Goal: Information Seeking & Learning: Learn about a topic

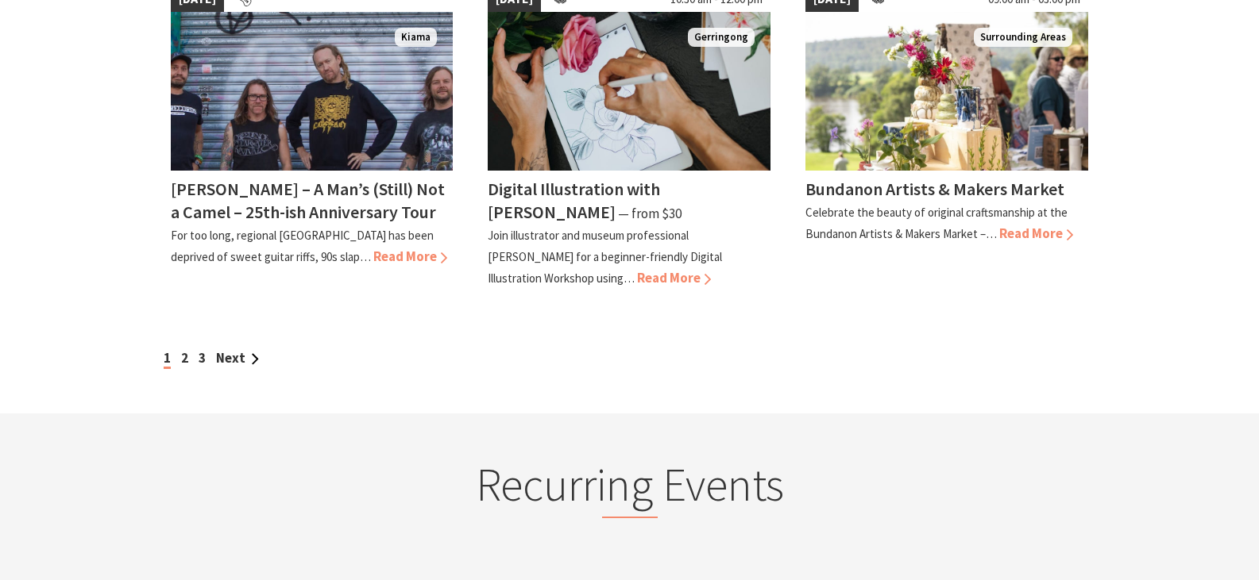
scroll to position [1509, 0]
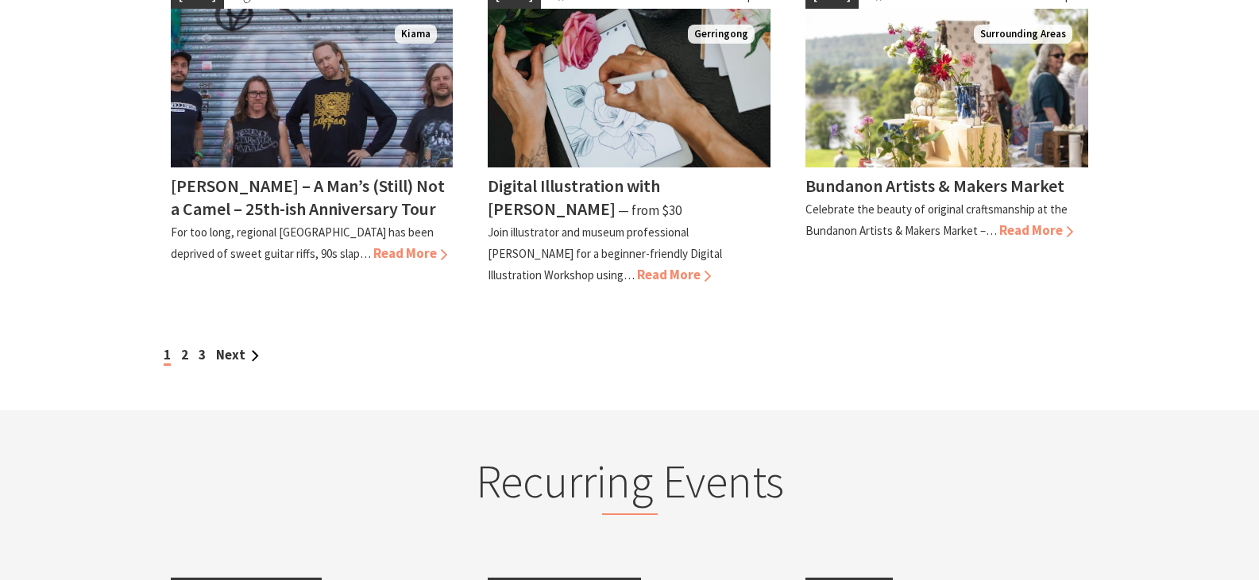
click at [240, 355] on link "Next" at bounding box center [237, 354] width 43 height 17
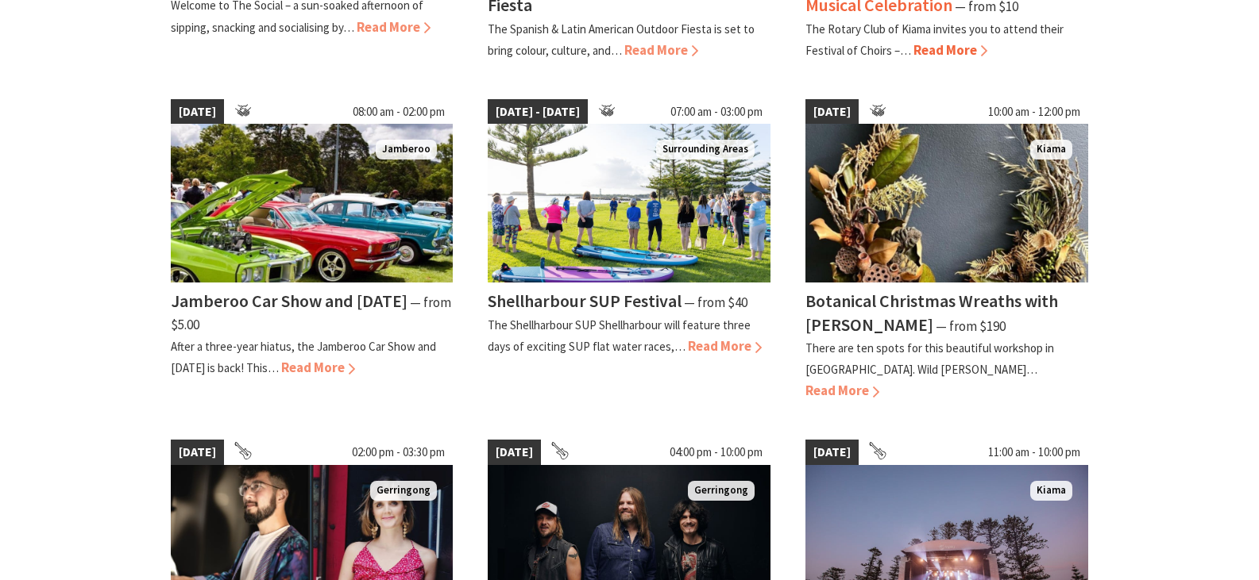
scroll to position [715, 0]
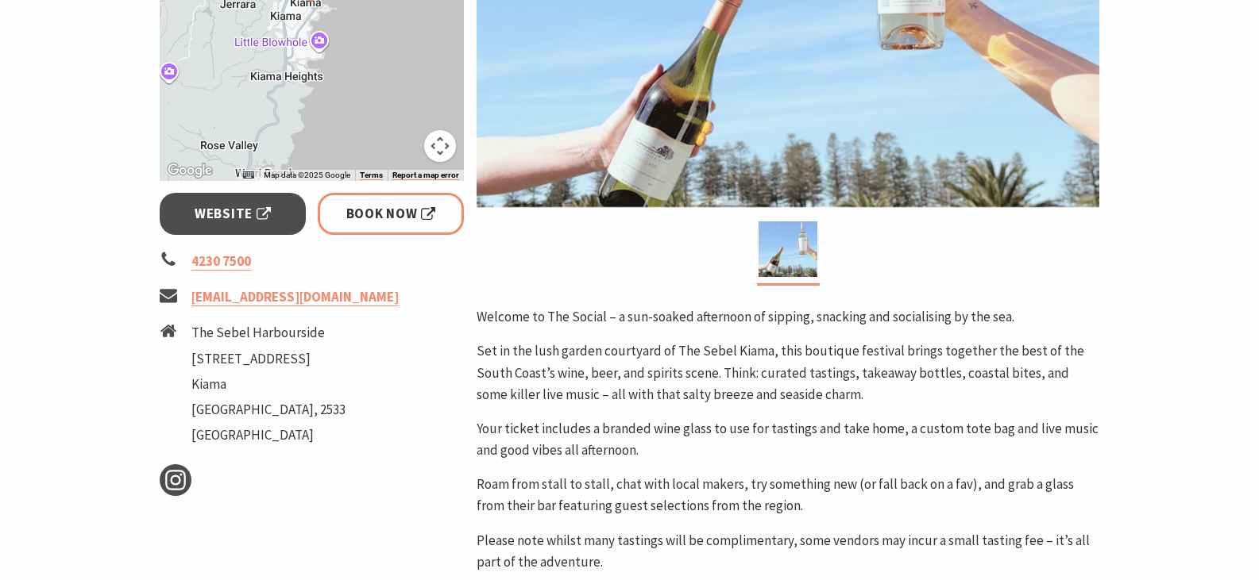
scroll to position [556, 0]
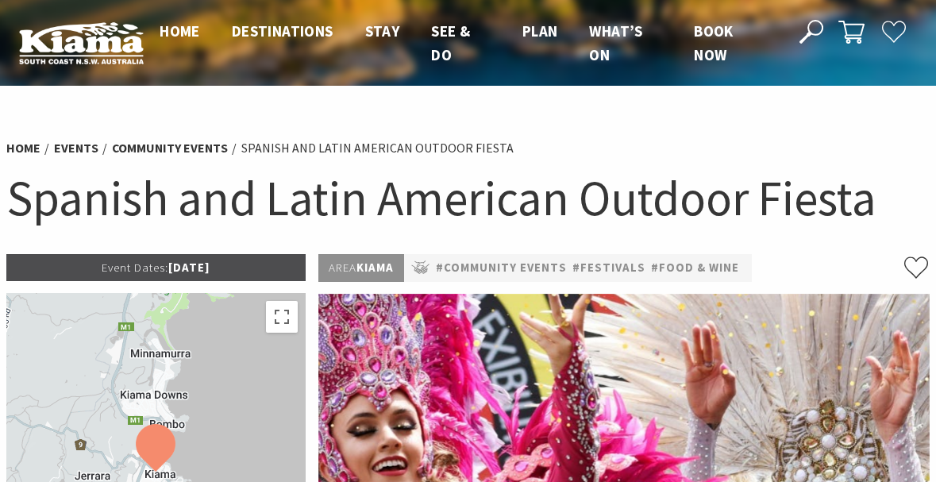
click at [429, 181] on h1 "Spanish and Latin American Outdoor Fiesta" at bounding box center [468, 198] width 924 height 63
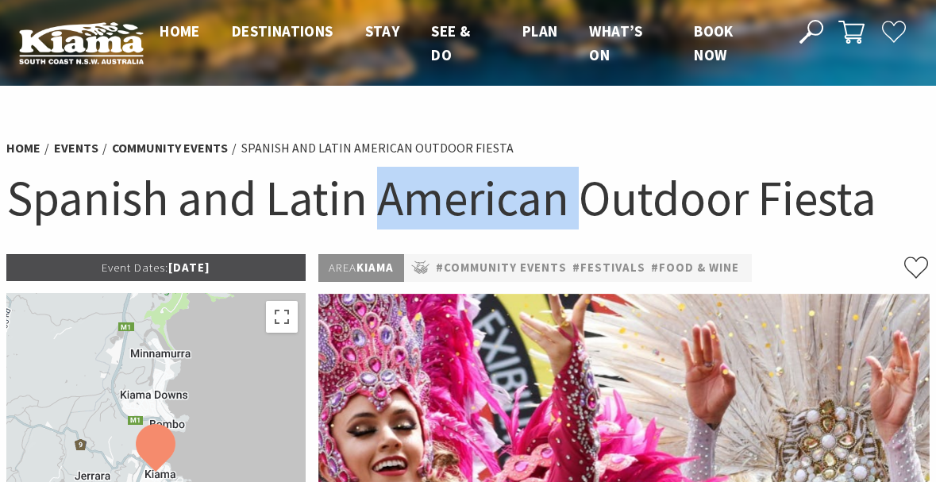
click at [429, 181] on h1 "Spanish and Latin American Outdoor Fiesta" at bounding box center [468, 198] width 924 height 63
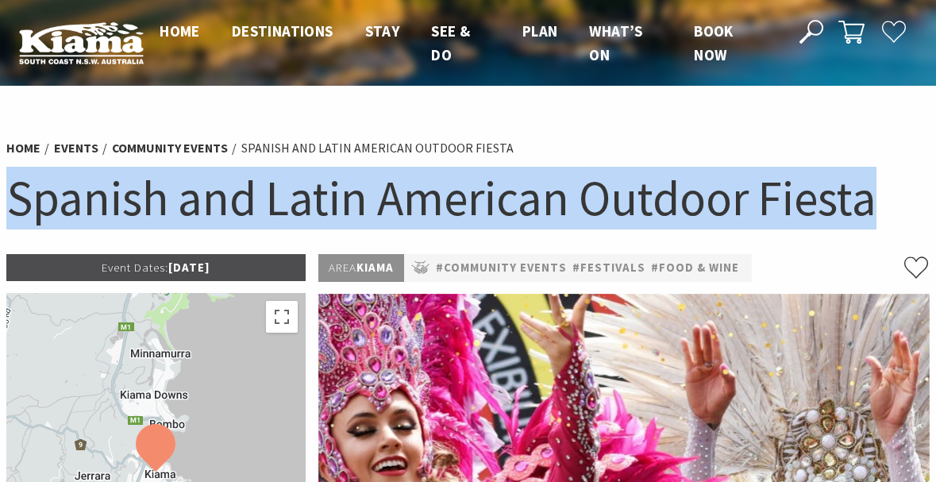
click at [429, 181] on h1 "Spanish and Latin American Outdoor Fiesta" at bounding box center [468, 198] width 924 height 63
copy section "Spanish and Latin American Outdoor Fiesta"
click at [924, 206] on h1 "Spanish and Latin American Outdoor Fiesta" at bounding box center [468, 198] width 924 height 63
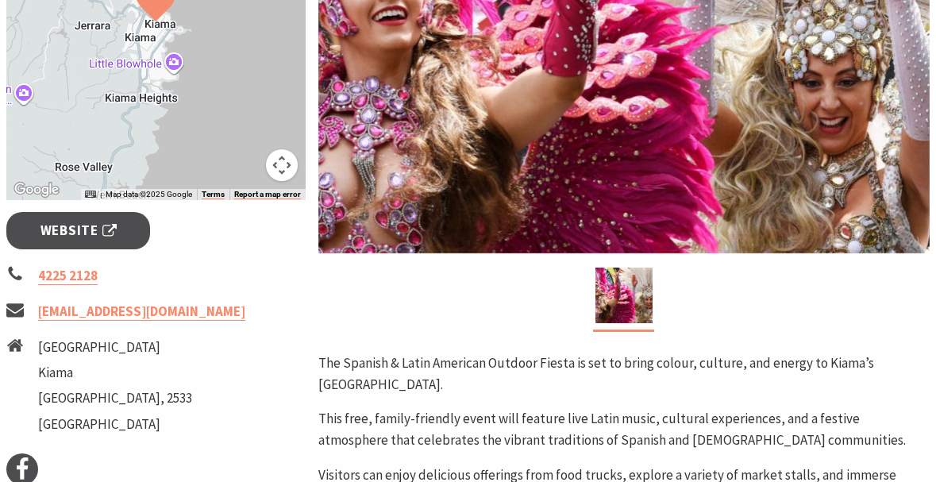
scroll to position [476, 0]
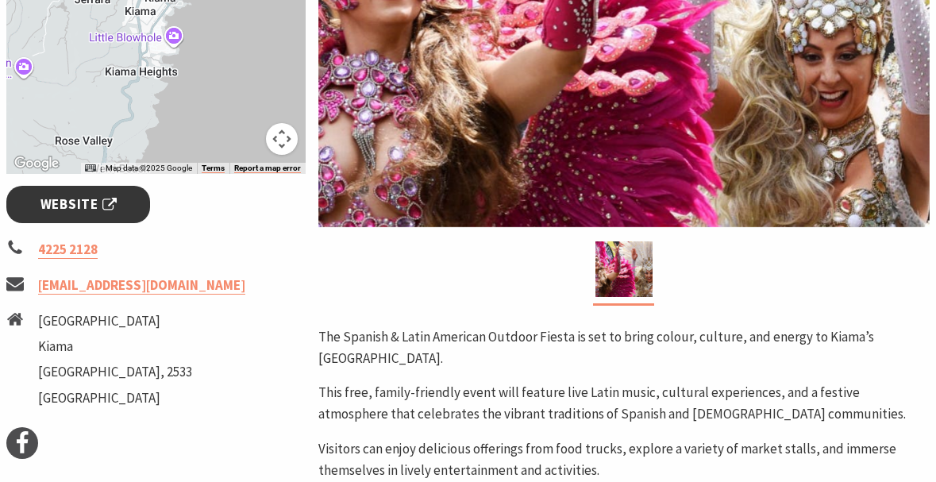
click at [83, 197] on span "Website" at bounding box center [78, 204] width 76 height 21
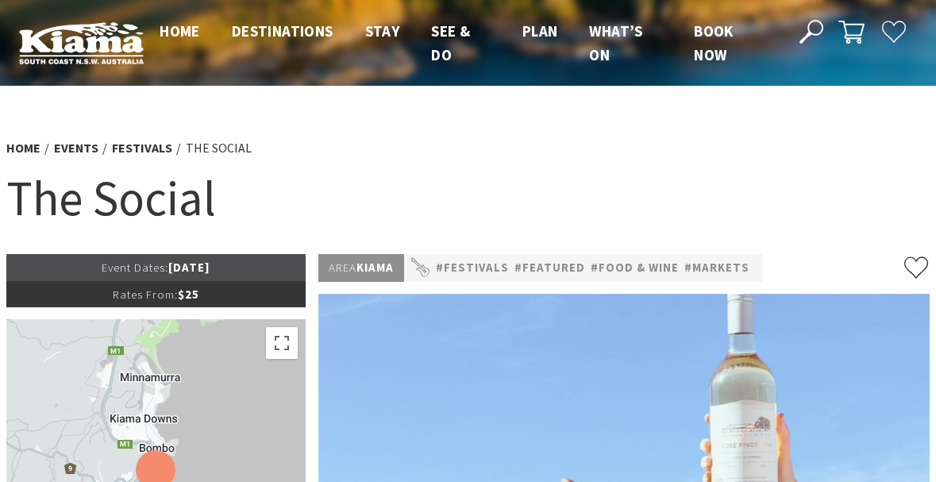
click at [179, 216] on h1 "The Social" at bounding box center [468, 198] width 924 height 63
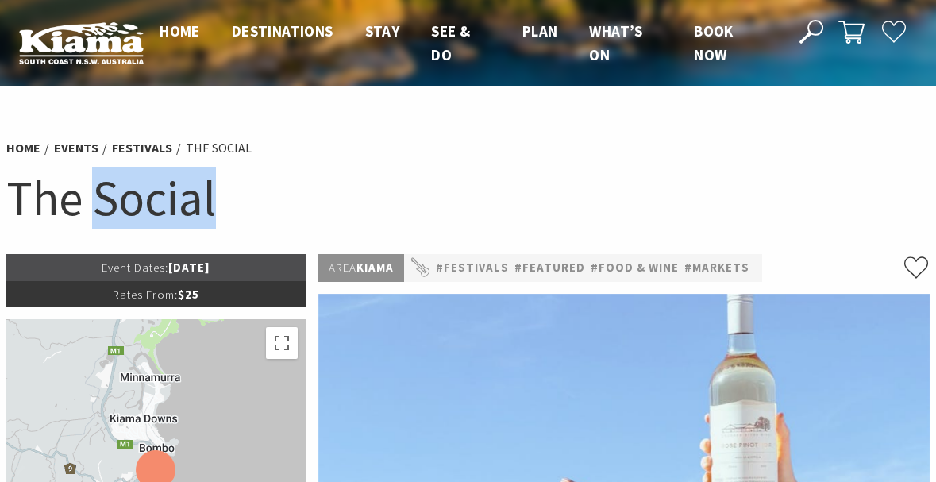
click at [179, 216] on h1 "The Social" at bounding box center [468, 198] width 924 height 63
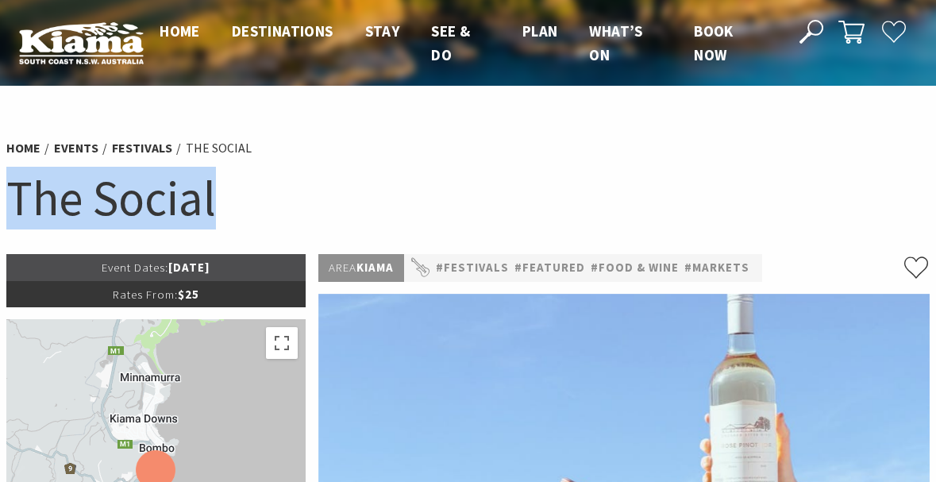
click at [179, 216] on h1 "The Social" at bounding box center [468, 198] width 924 height 63
copy section "The Social"
click at [835, 149] on ul "Home Events Festivals The Social" at bounding box center [468, 147] width 924 height 21
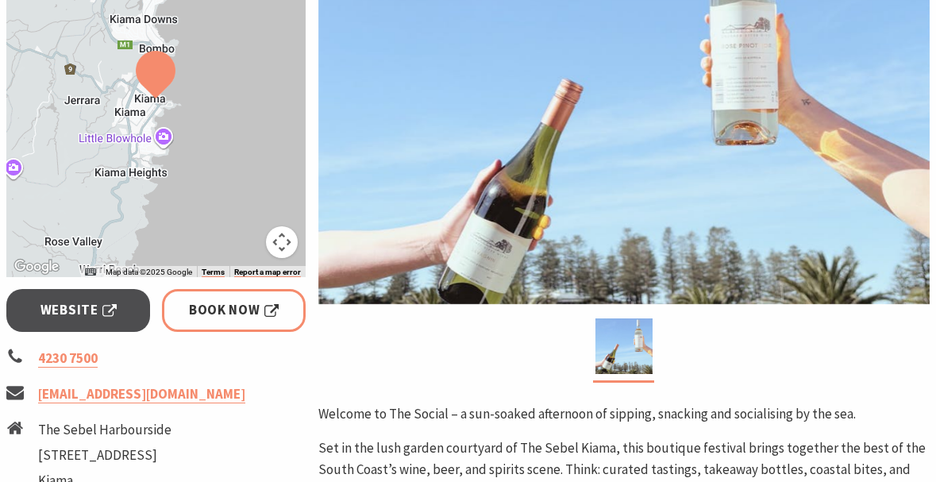
scroll to position [476, 0]
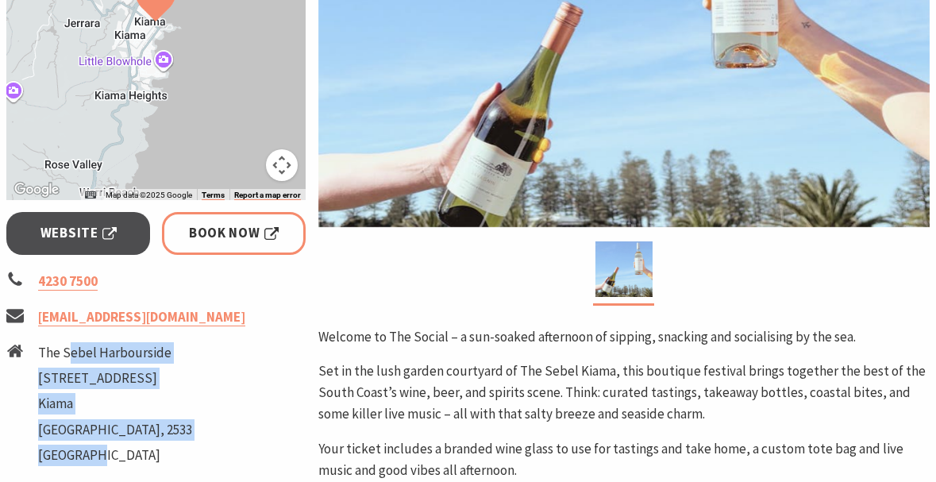
drag, startPoint x: 193, startPoint y: 353, endPoint x: 71, endPoint y: 353, distance: 122.3
click at [71, 353] on li "The [GEOGRAPHIC_DATA][STREET_ADDRESS][GEOGRAPHIC_DATA]" at bounding box center [155, 406] width 299 height 128
click at [71, 353] on li "The Sebel Harbourside" at bounding box center [115, 352] width 154 height 21
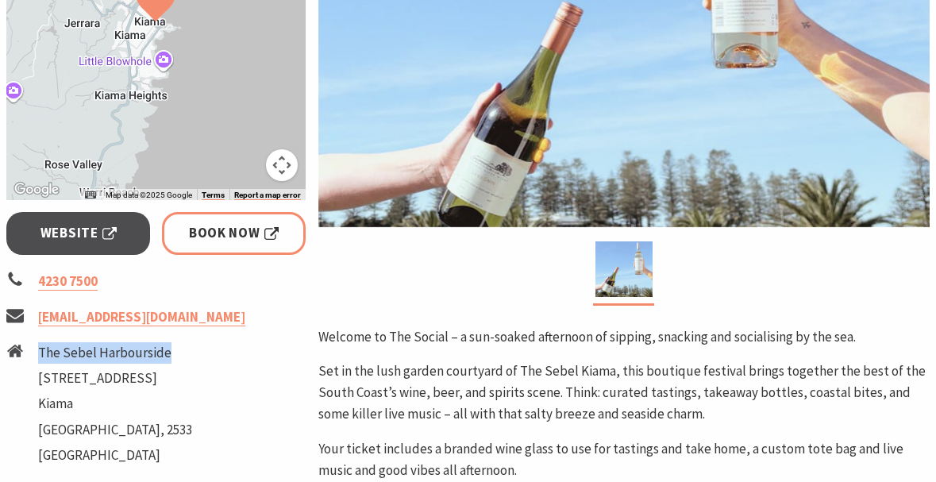
drag, startPoint x: 40, startPoint y: 353, endPoint x: 165, endPoint y: 361, distance: 124.9
click at [165, 361] on li "The Sebel Harbourside" at bounding box center [115, 352] width 154 height 21
copy li "The Sebel Harbourside"
click at [878, 293] on div at bounding box center [623, 273] width 611 height 64
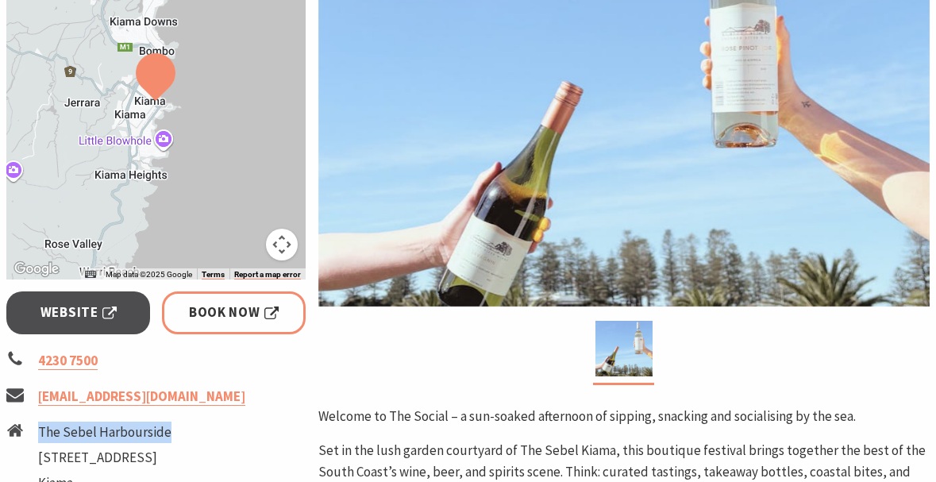
scroll to position [159, 0]
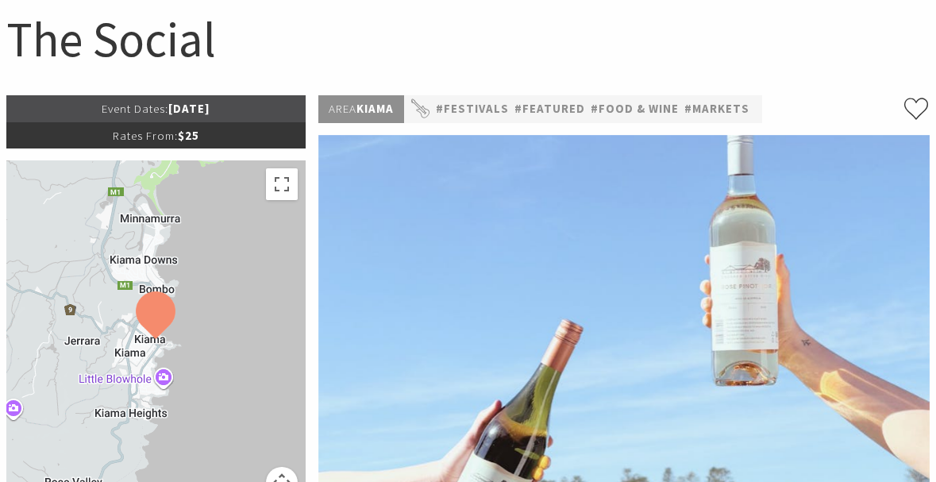
drag, startPoint x: 156, startPoint y: 110, endPoint x: 248, endPoint y: 107, distance: 91.3
click at [248, 107] on p "Event Dates: [DATE]" at bounding box center [155, 108] width 299 height 27
copy p "[DATE]"
click at [816, 106] on div "Area [GEOGRAPHIC_DATA] #Festivals #Featured #Food & Wine #Markets" at bounding box center [623, 109] width 611 height 28
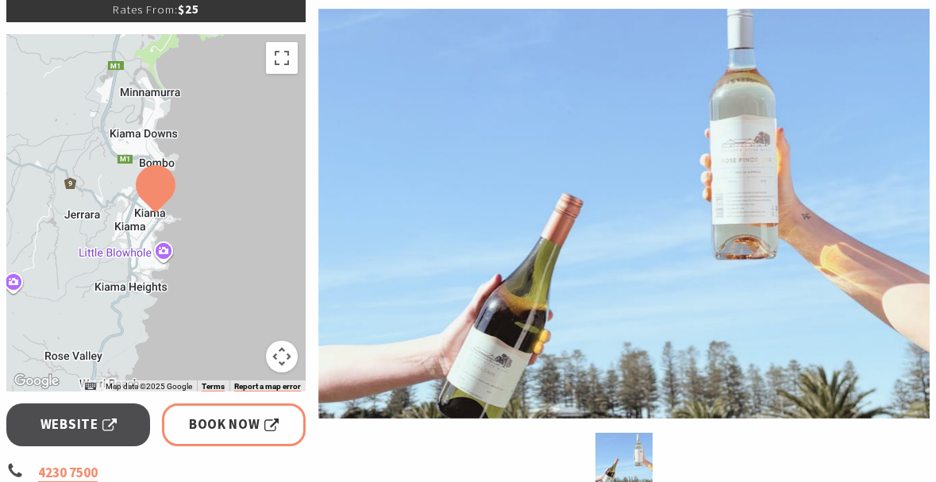
scroll to position [476, 0]
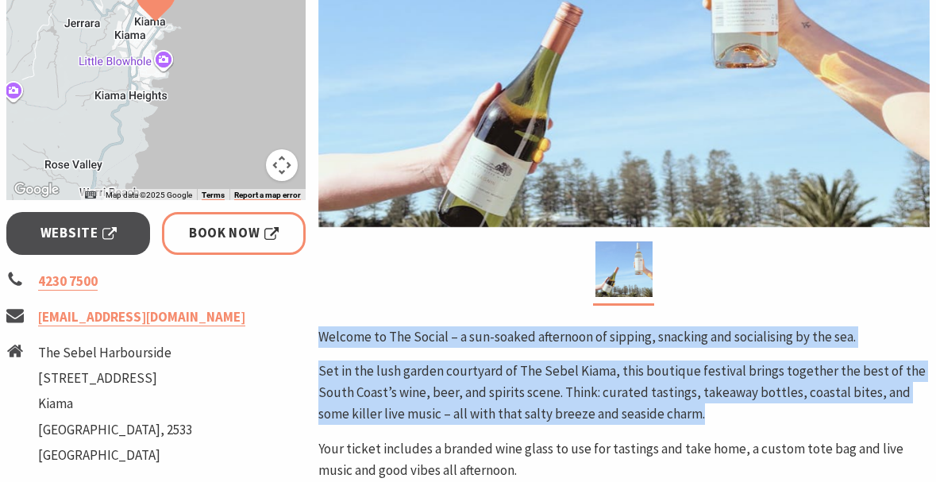
drag, startPoint x: 321, startPoint y: 341, endPoint x: 711, endPoint y: 420, distance: 397.7
click at [711, 420] on div "Welcome to The Social – a sun-soaked afternoon of sipping, snacking and sociali…" at bounding box center [623, 487] width 611 height 322
copy div "Welcome to The Social – a sun-soaked afternoon of sipping, snacking and sociali…"
click at [816, 306] on div at bounding box center [623, 273] width 611 height 64
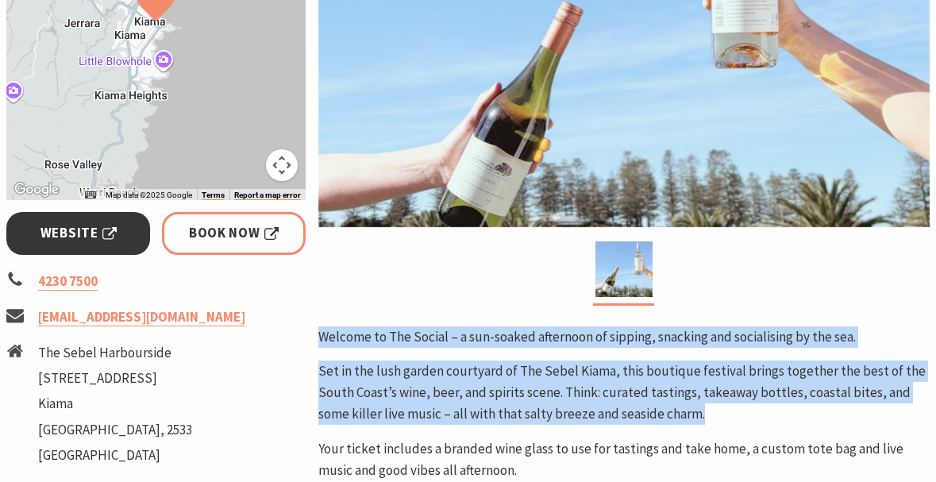
click at [114, 244] on span "Website" at bounding box center [78, 232] width 76 height 21
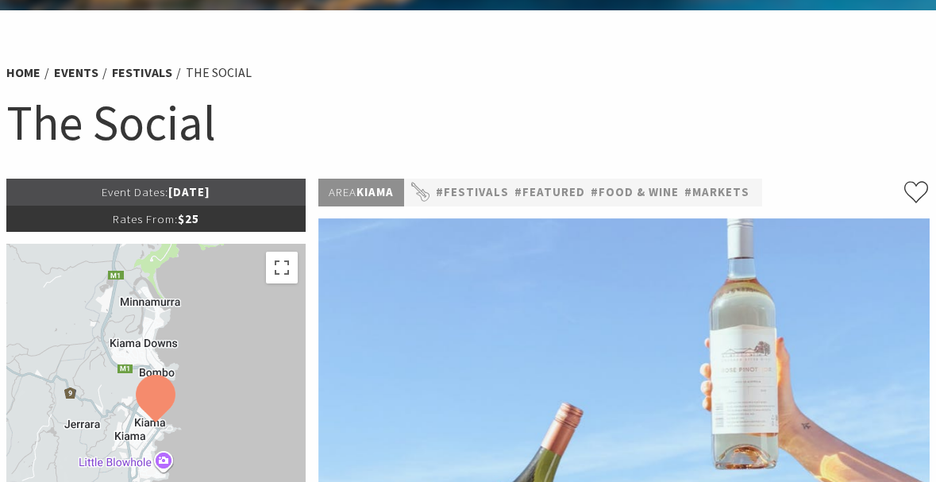
scroll to position [0, 0]
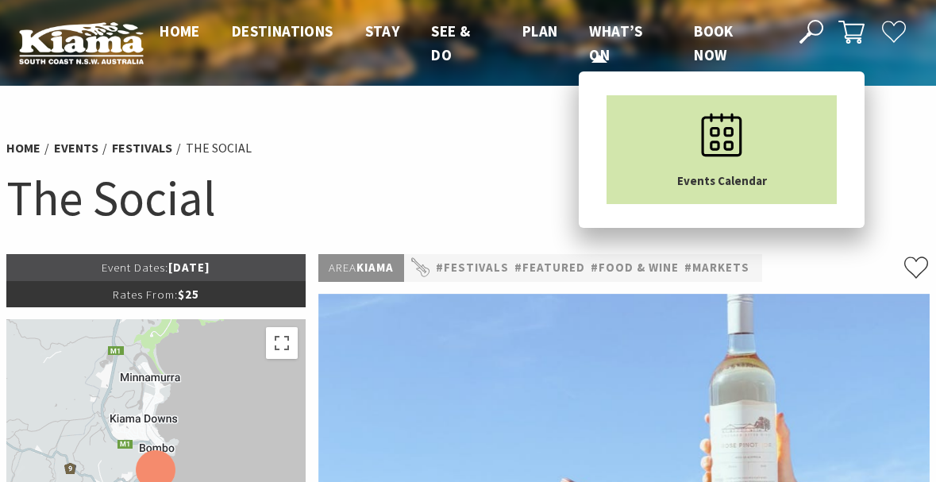
click at [668, 152] on link "Events Calendar" at bounding box center [722, 149] width 230 height 109
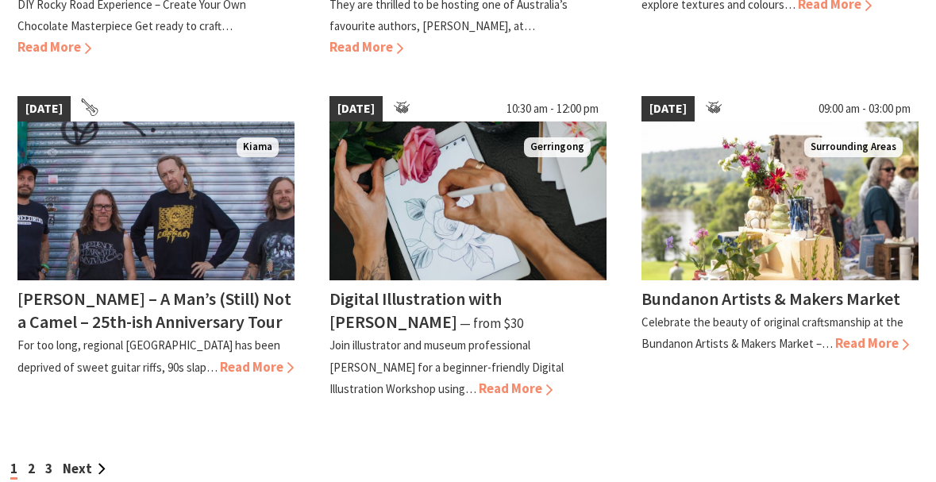
scroll to position [1509, 0]
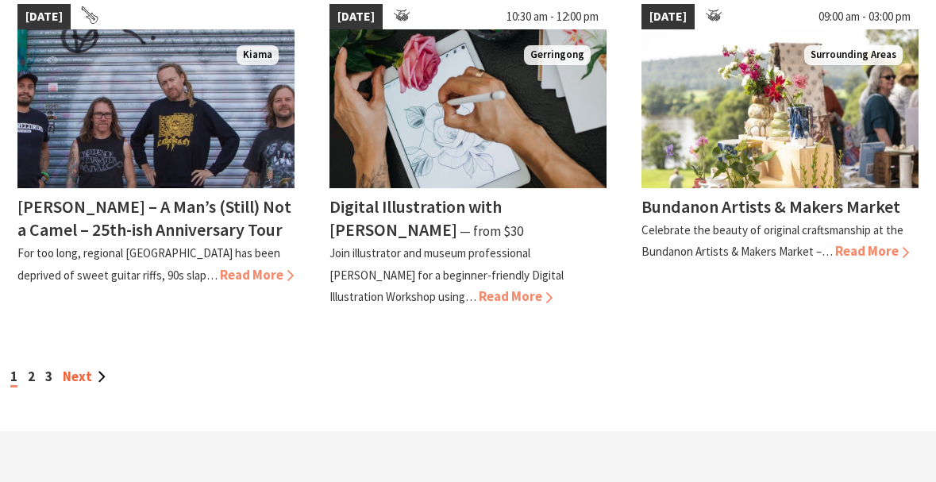
click at [75, 371] on link "Next" at bounding box center [84, 376] width 43 height 17
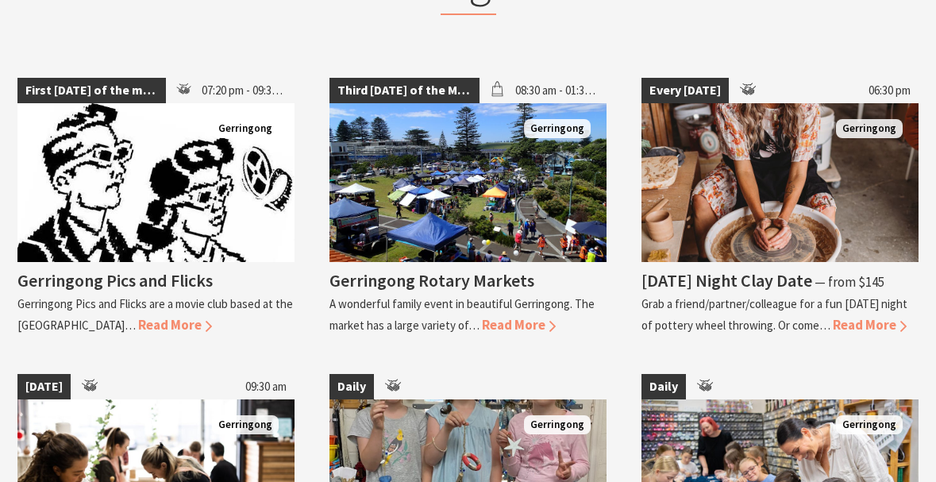
scroll to position [1906, 0]
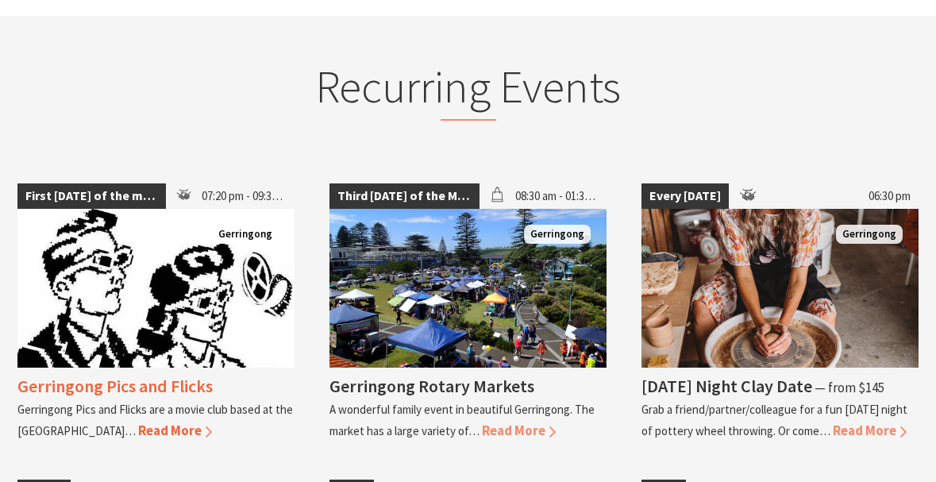
click at [191, 238] on img at bounding box center [155, 288] width 277 height 159
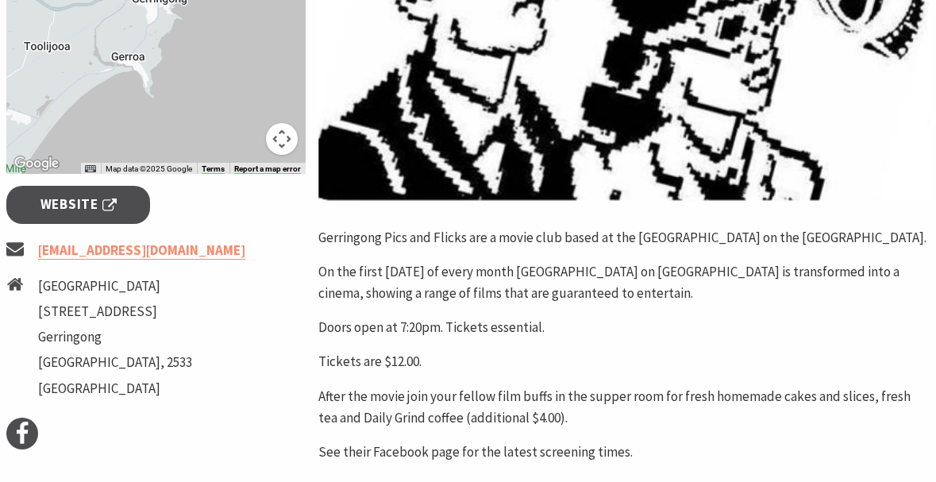
scroll to position [476, 0]
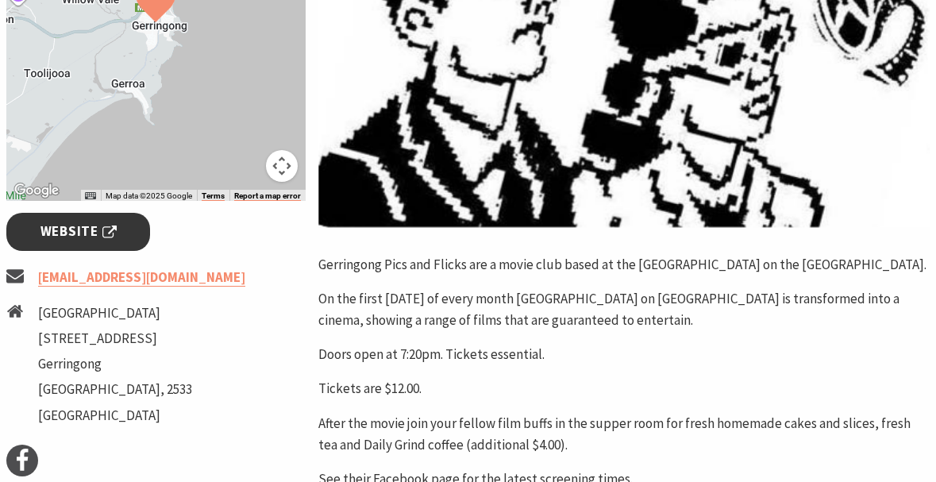
click at [102, 246] on link "Website" at bounding box center [78, 231] width 144 height 37
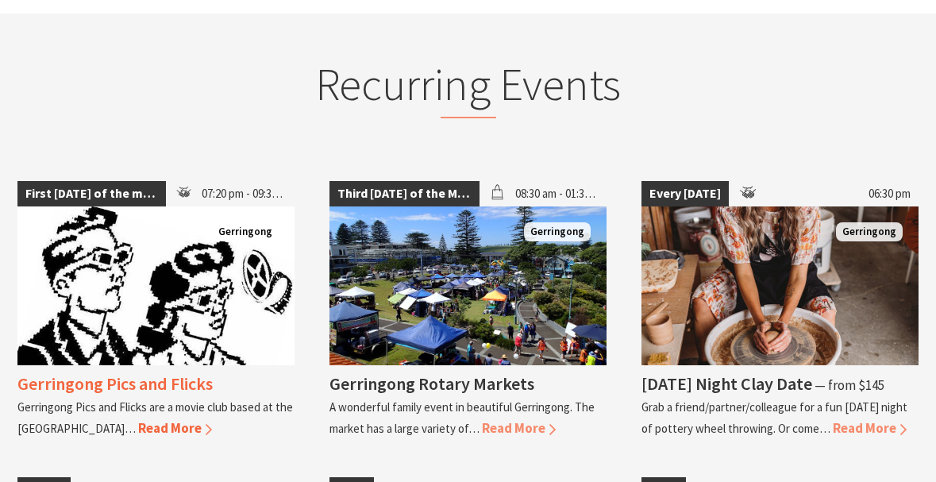
scroll to position [1669, 0]
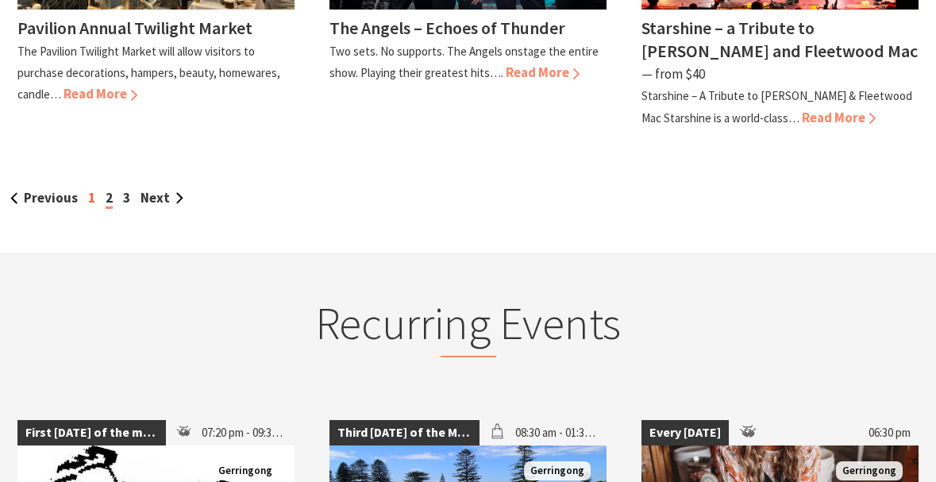
click at [90, 189] on link "1" at bounding box center [91, 197] width 7 height 17
click at [88, 189] on link "1" at bounding box center [91, 197] width 7 height 17
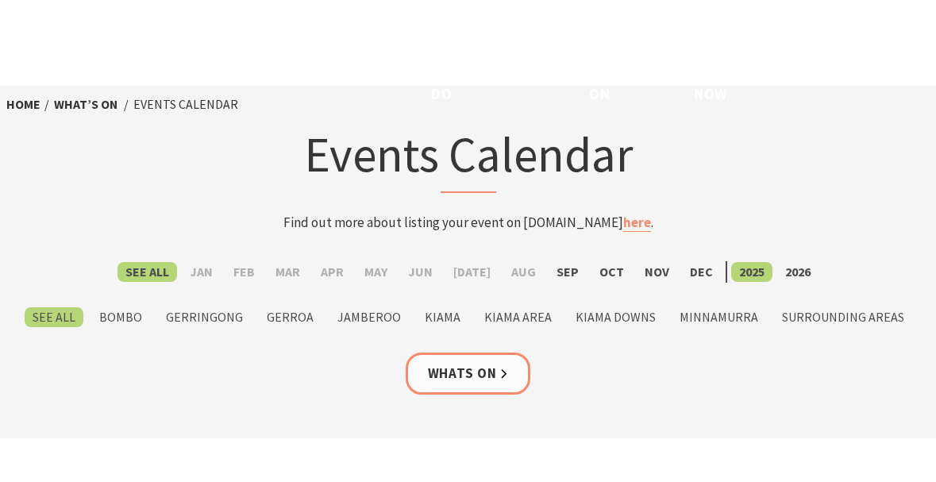
scroll to position [1509, 0]
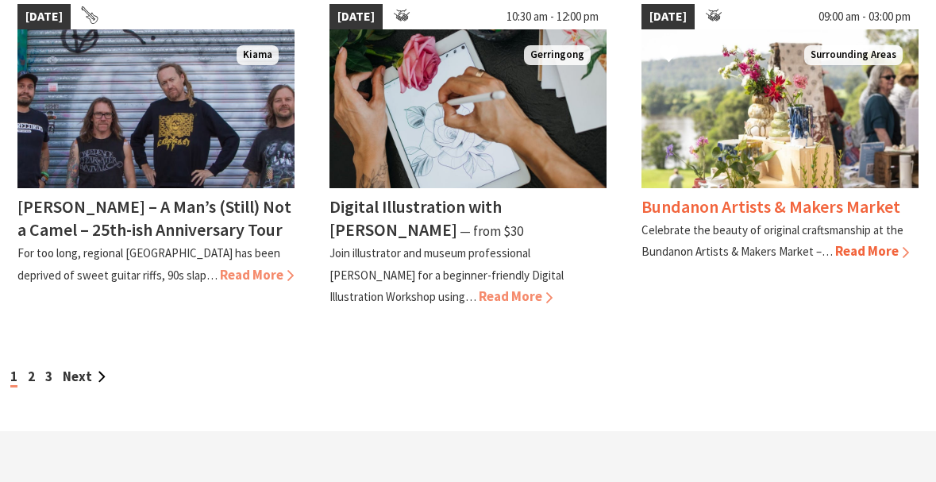
click at [708, 206] on h4 "Bundanon Artists & Makers Market" at bounding box center [771, 206] width 259 height 22
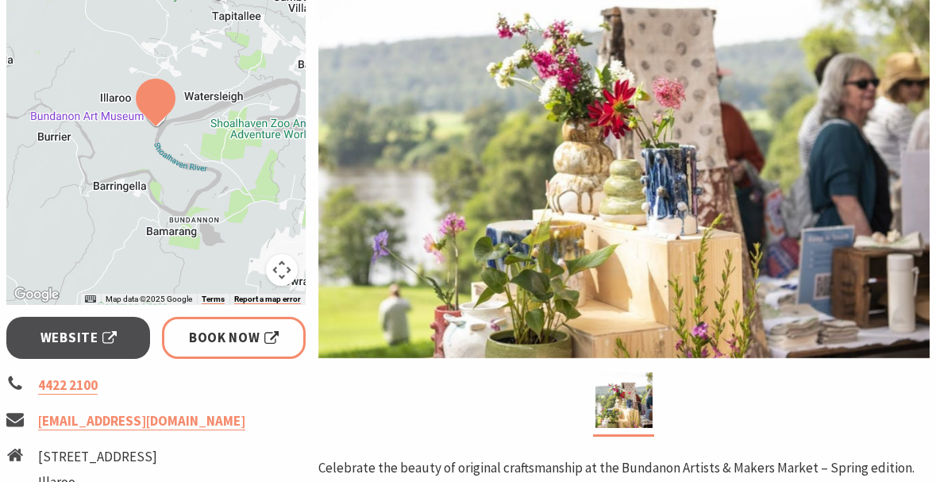
scroll to position [318, 0]
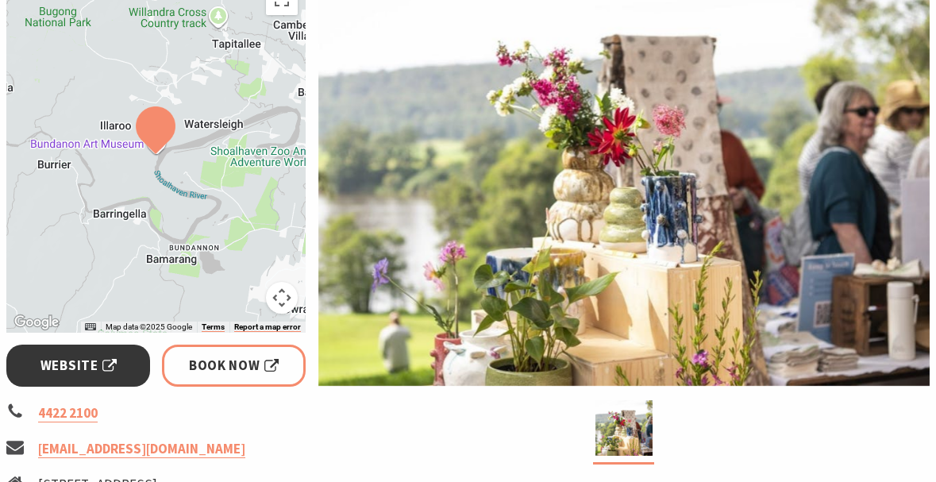
click at [71, 380] on link "Website" at bounding box center [78, 366] width 144 height 42
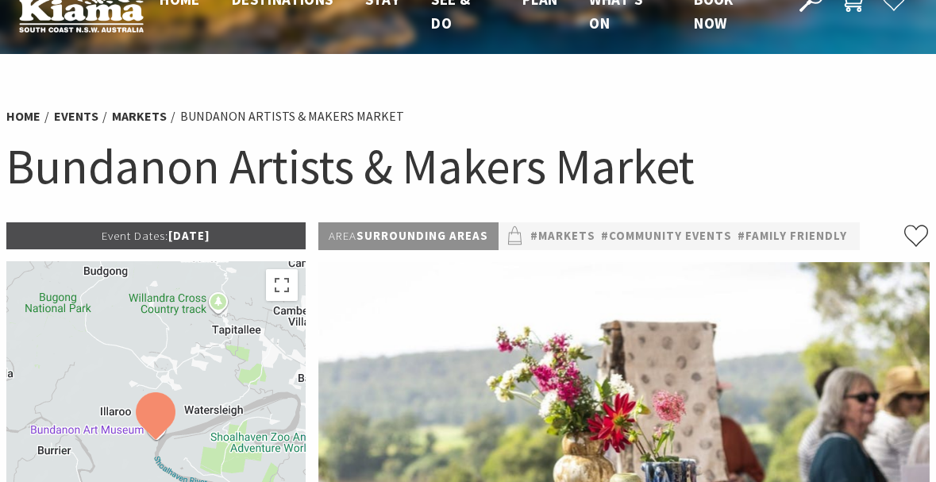
scroll to position [0, 0]
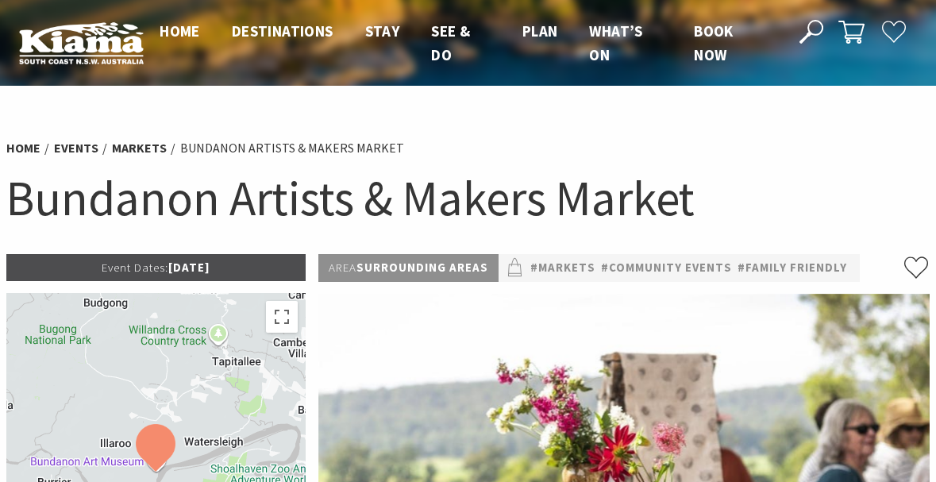
click at [323, 204] on h1 "Bundanon Artists & Makers Market" at bounding box center [468, 198] width 924 height 63
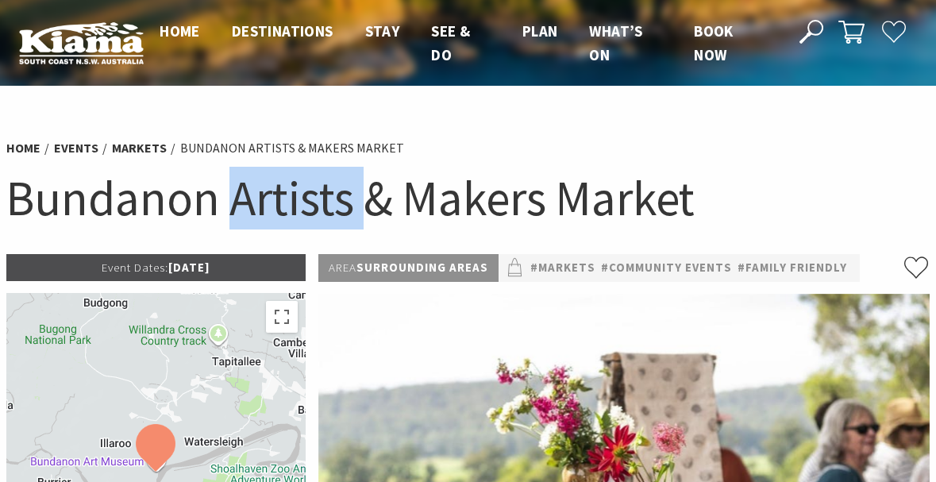
click at [323, 204] on h1 "Bundanon Artists & Makers Market" at bounding box center [468, 198] width 924 height 63
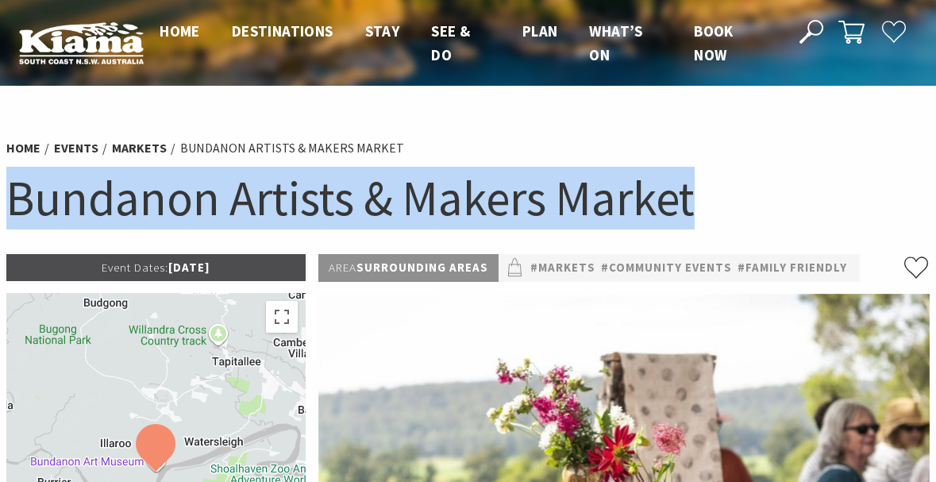
click at [323, 204] on h1 "Bundanon Artists & Makers Market" at bounding box center [468, 198] width 924 height 63
copy section "Bundanon Artists & Makers Market"
click at [838, 181] on h1 "Bundanon Artists & Makers Market" at bounding box center [468, 198] width 924 height 63
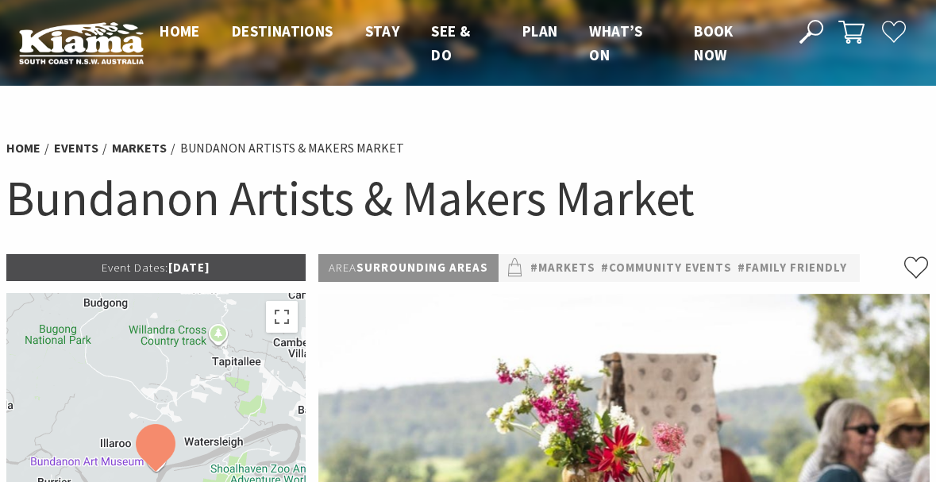
drag, startPoint x: 156, startPoint y: 270, endPoint x: 249, endPoint y: 270, distance: 92.9
click at [249, 270] on p "Event Dates: [DATE]" at bounding box center [155, 267] width 299 height 27
copy p "[DATE]"
